Goal: Task Accomplishment & Management: Manage account settings

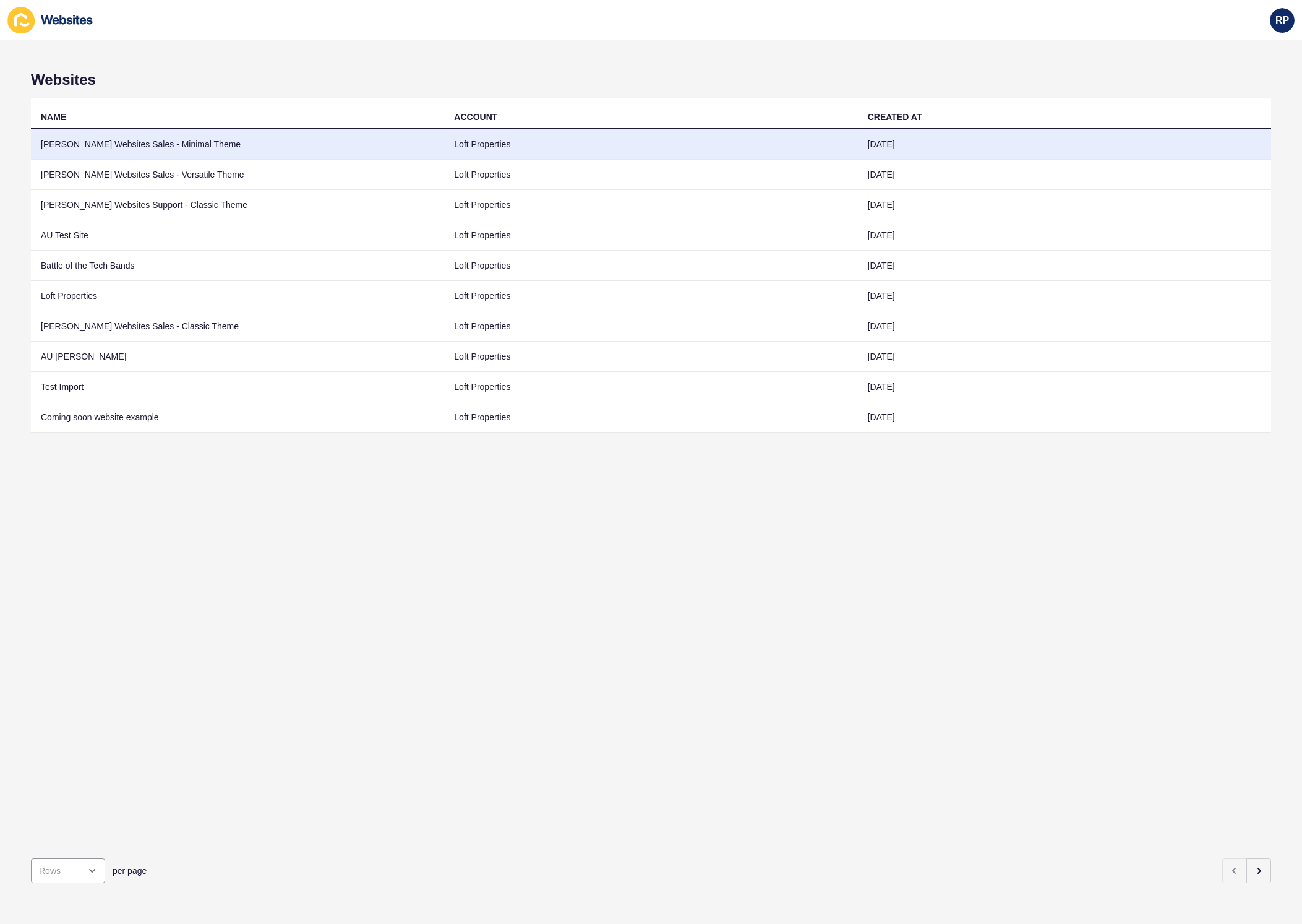
click at [249, 152] on td "[PERSON_NAME] Websites Sales - Minimal Theme" at bounding box center [237, 144] width 413 height 31
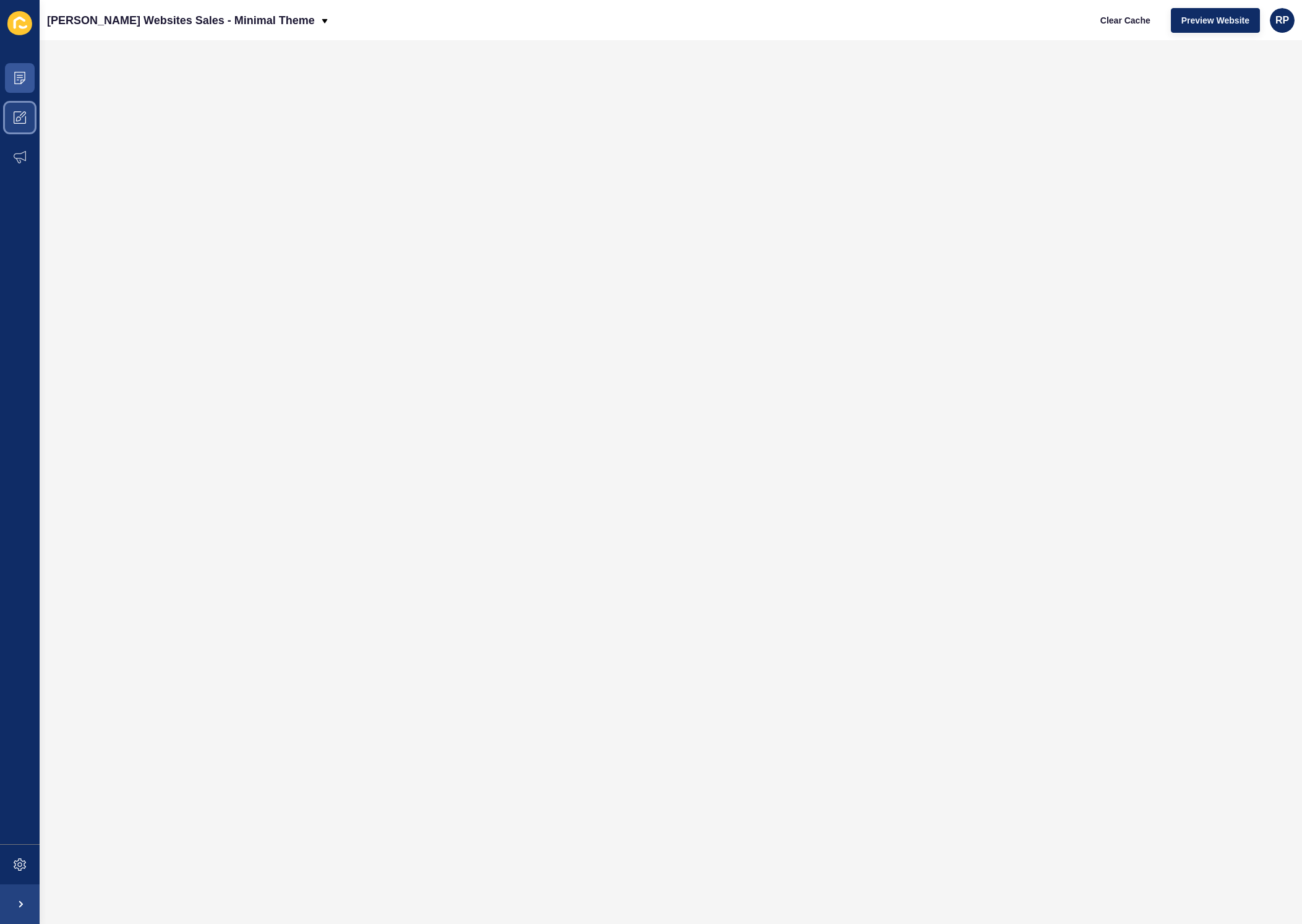
click at [29, 131] on span at bounding box center [19, 117] width 39 height 39
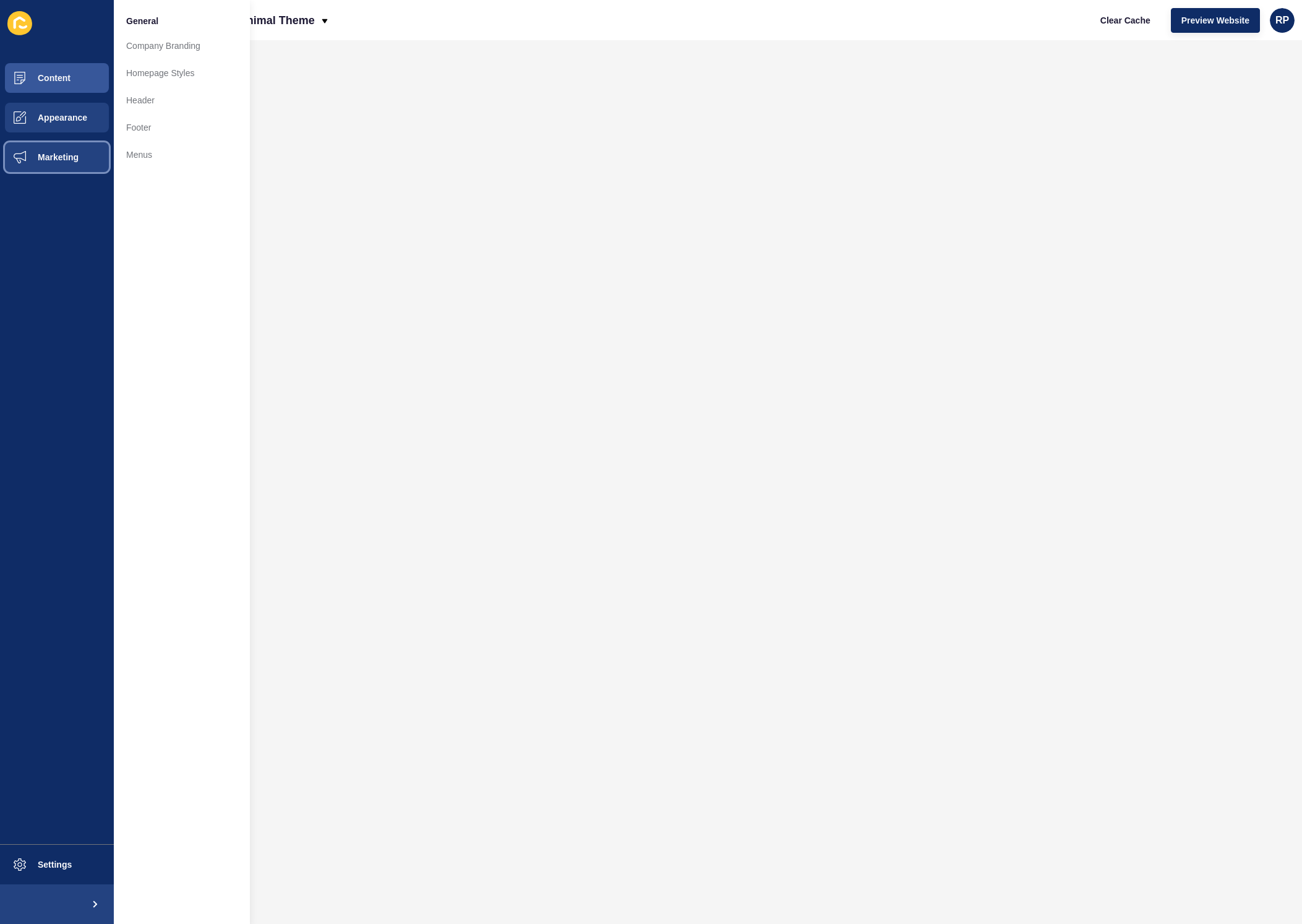
click at [52, 159] on span "Marketing" at bounding box center [39, 156] width 80 height 10
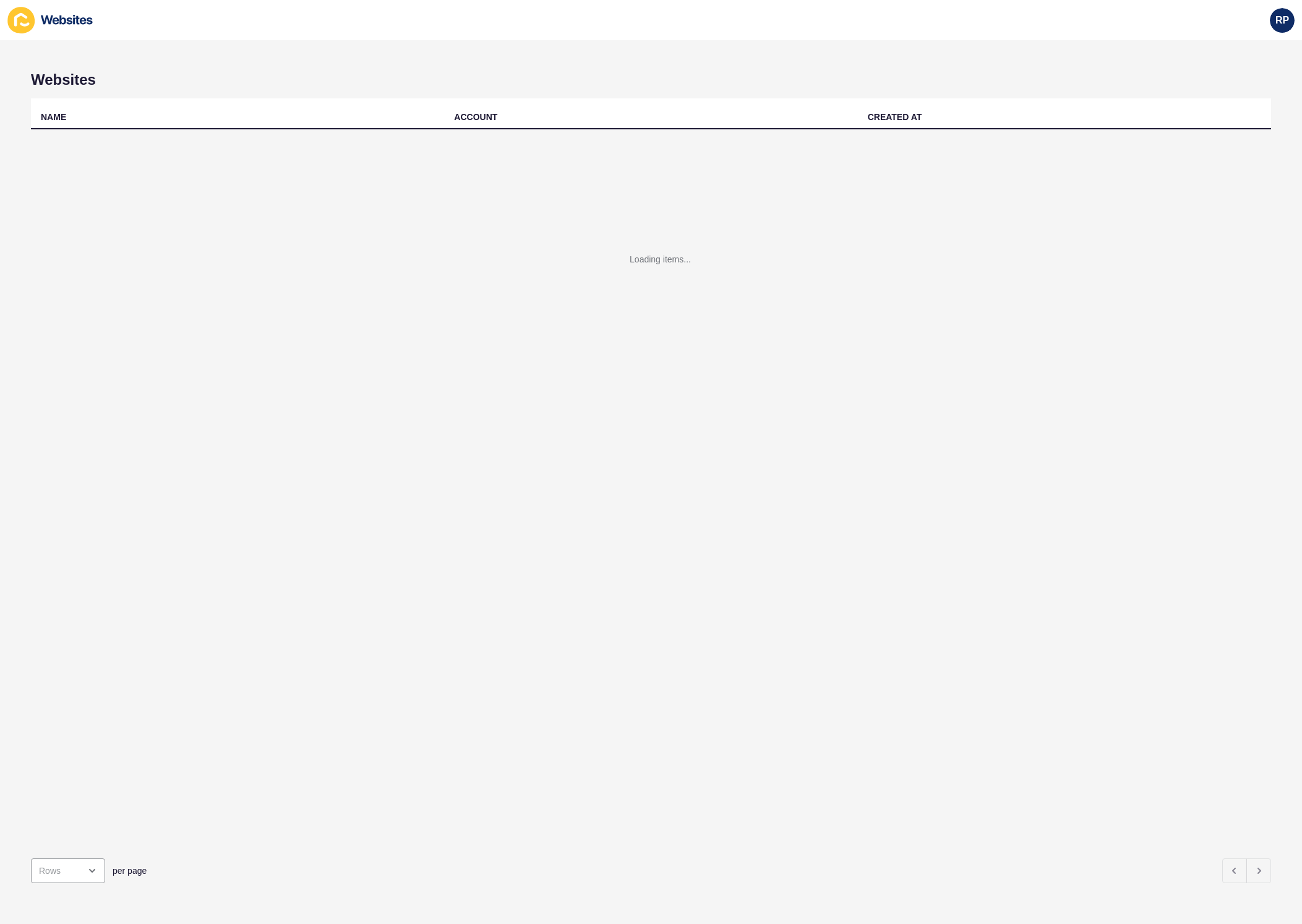
click at [735, 336] on div "Loading items..." at bounding box center [651, 278] width 1240 height 297
click at [1279, 26] on span "RP" at bounding box center [1283, 20] width 13 height 13
click at [986, 86] on h1 "Websites" at bounding box center [651, 80] width 1240 height 17
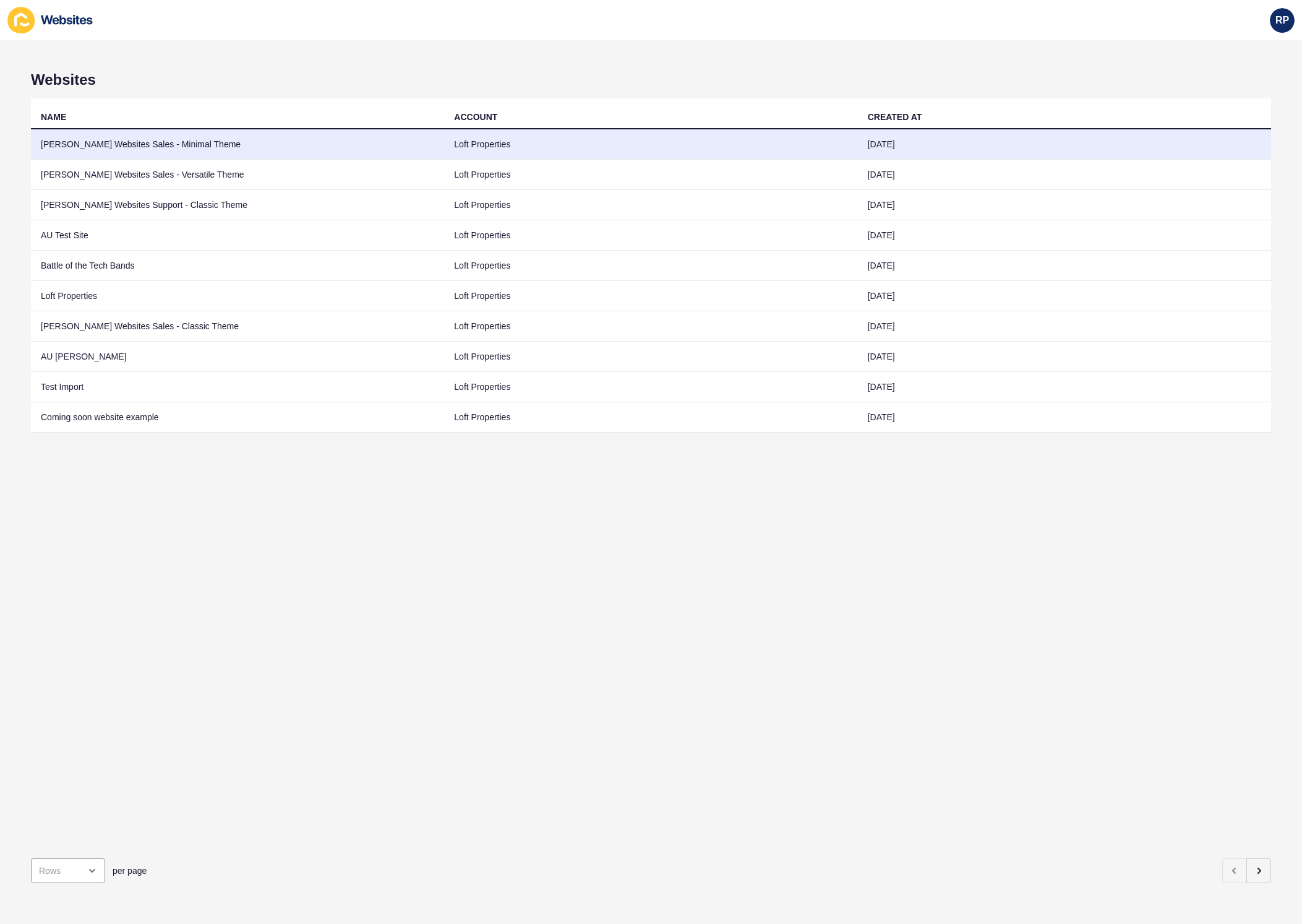
click at [144, 152] on td "[PERSON_NAME] Websites Sales - Minimal Theme" at bounding box center [237, 144] width 413 height 31
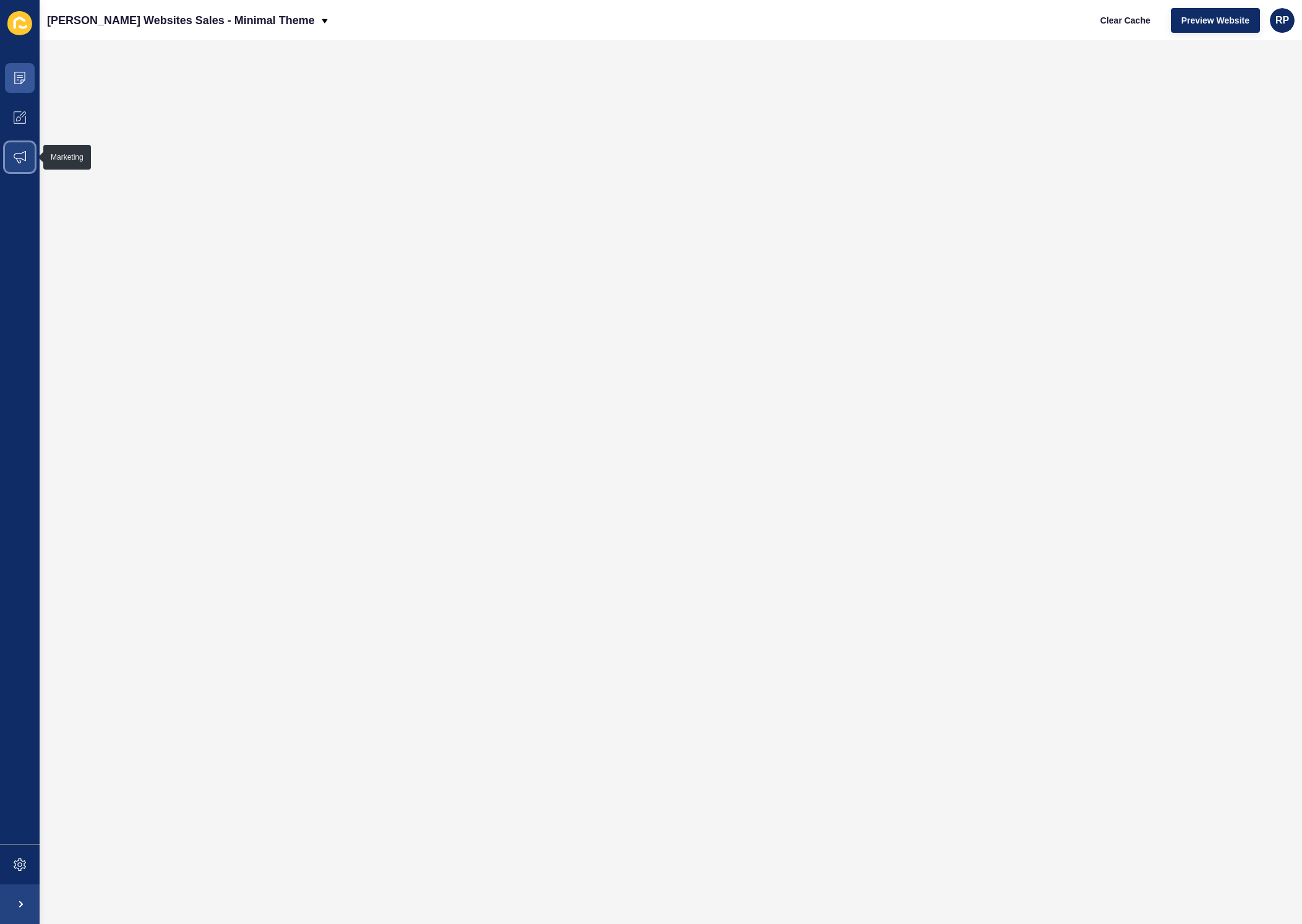
click at [27, 154] on span at bounding box center [19, 156] width 39 height 39
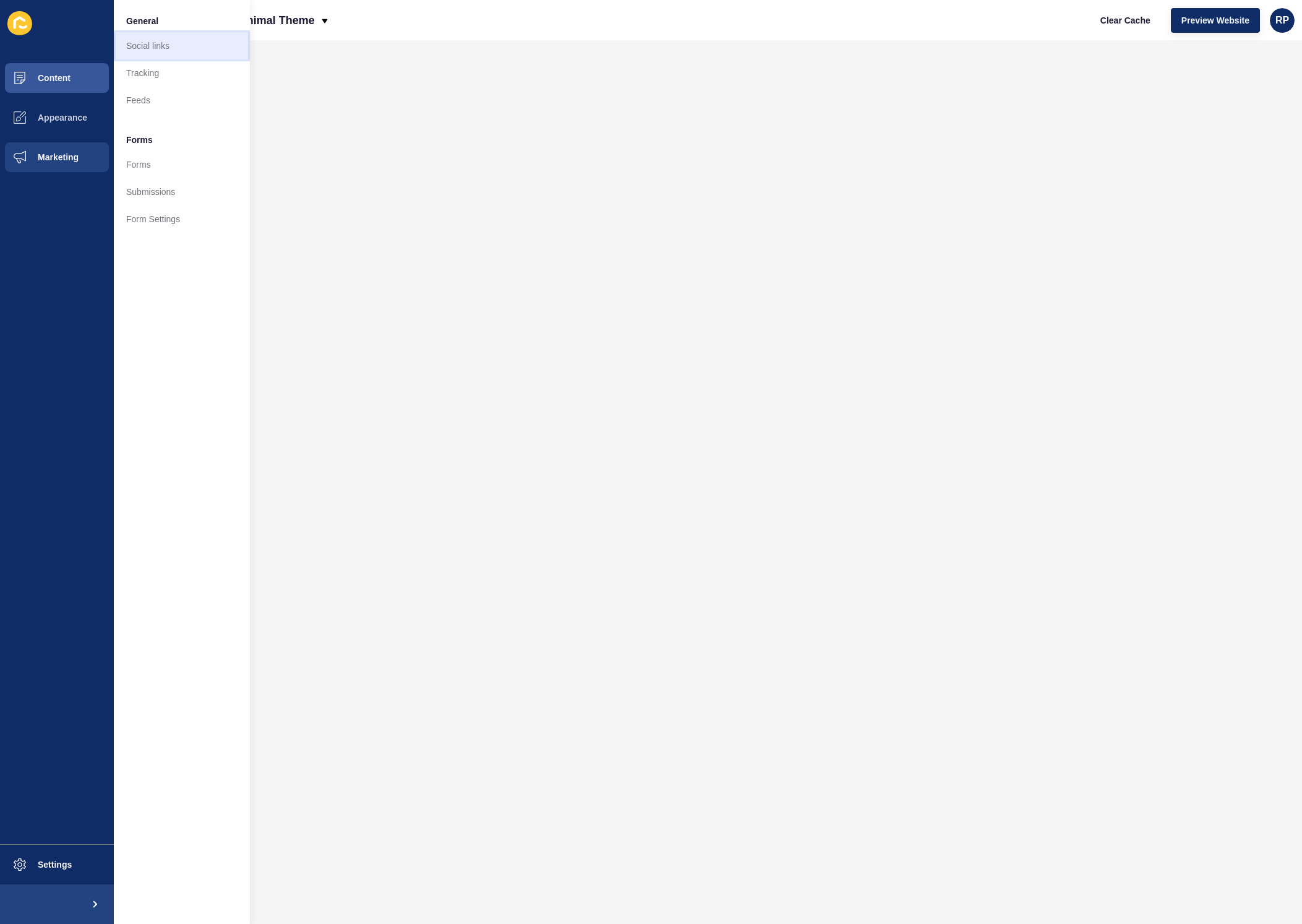
click at [147, 39] on link "Social links" at bounding box center [182, 45] width 136 height 28
